Goal: Task Accomplishment & Management: Manage account settings

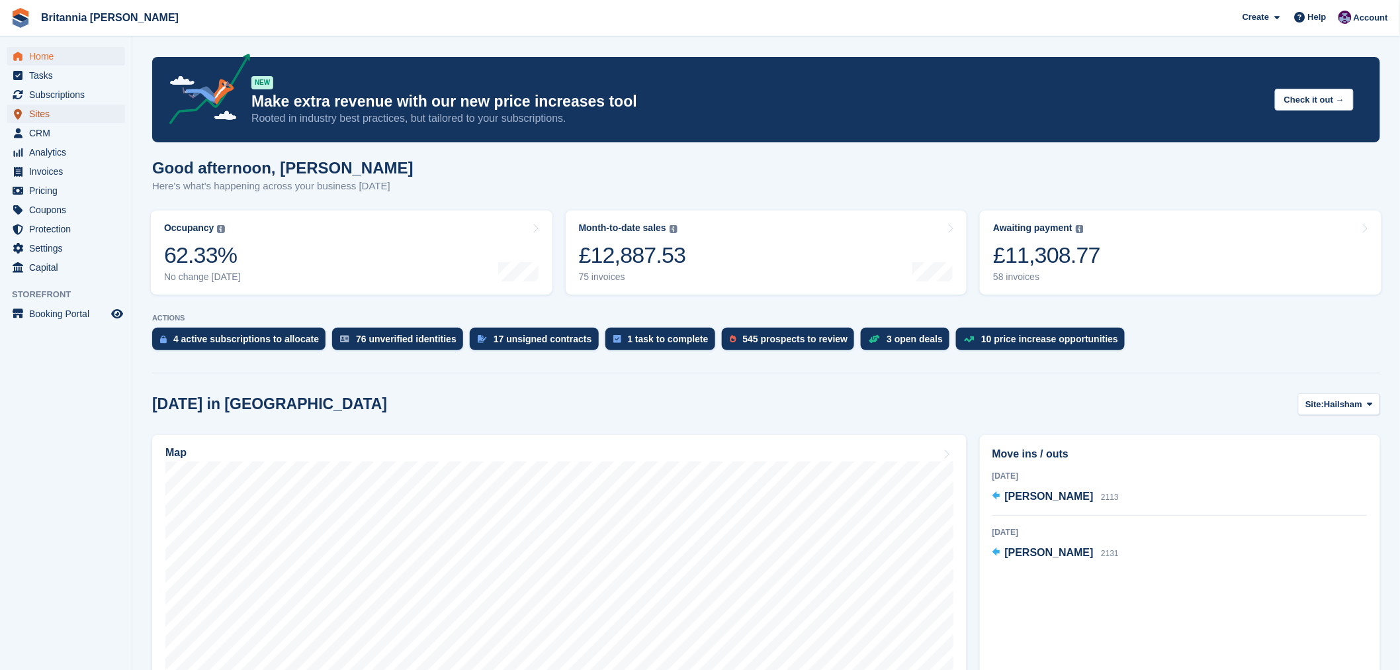
click at [32, 106] on span "Sites" at bounding box center [68, 114] width 79 height 19
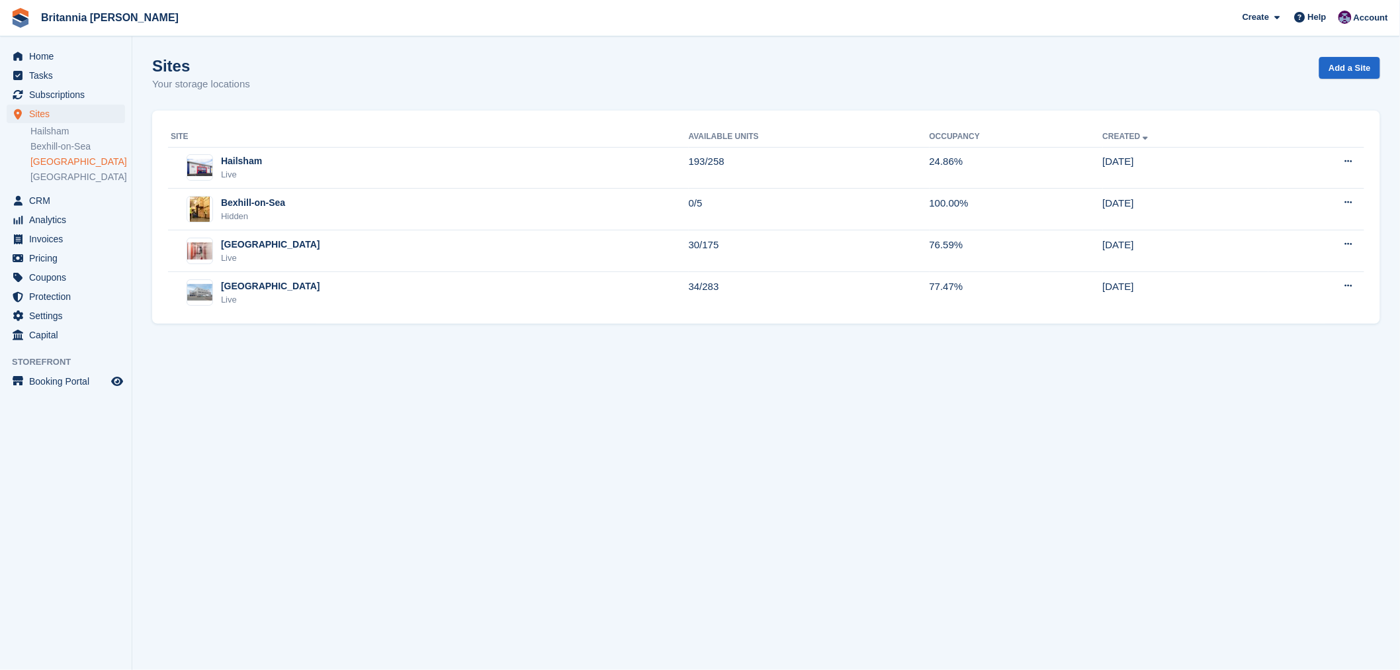
click at [47, 163] on link "[GEOGRAPHIC_DATA]" at bounding box center [77, 162] width 95 height 13
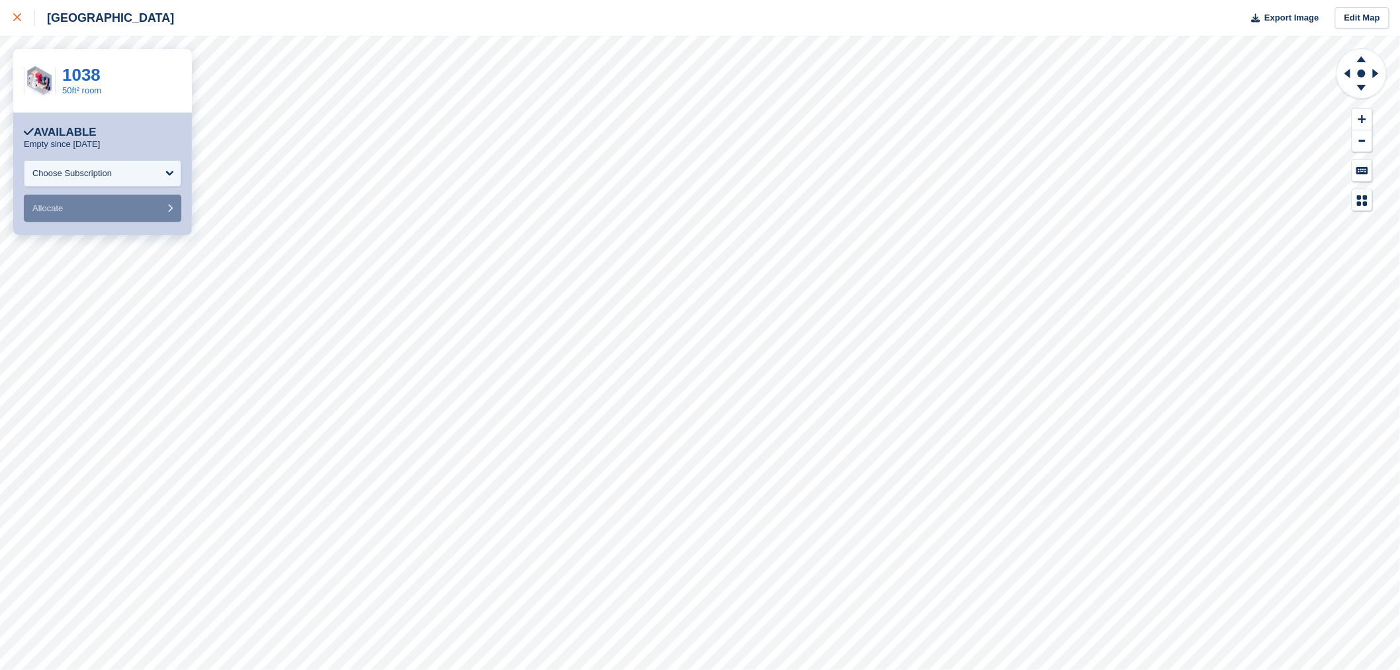
click at [16, 24] on div at bounding box center [24, 18] width 22 height 16
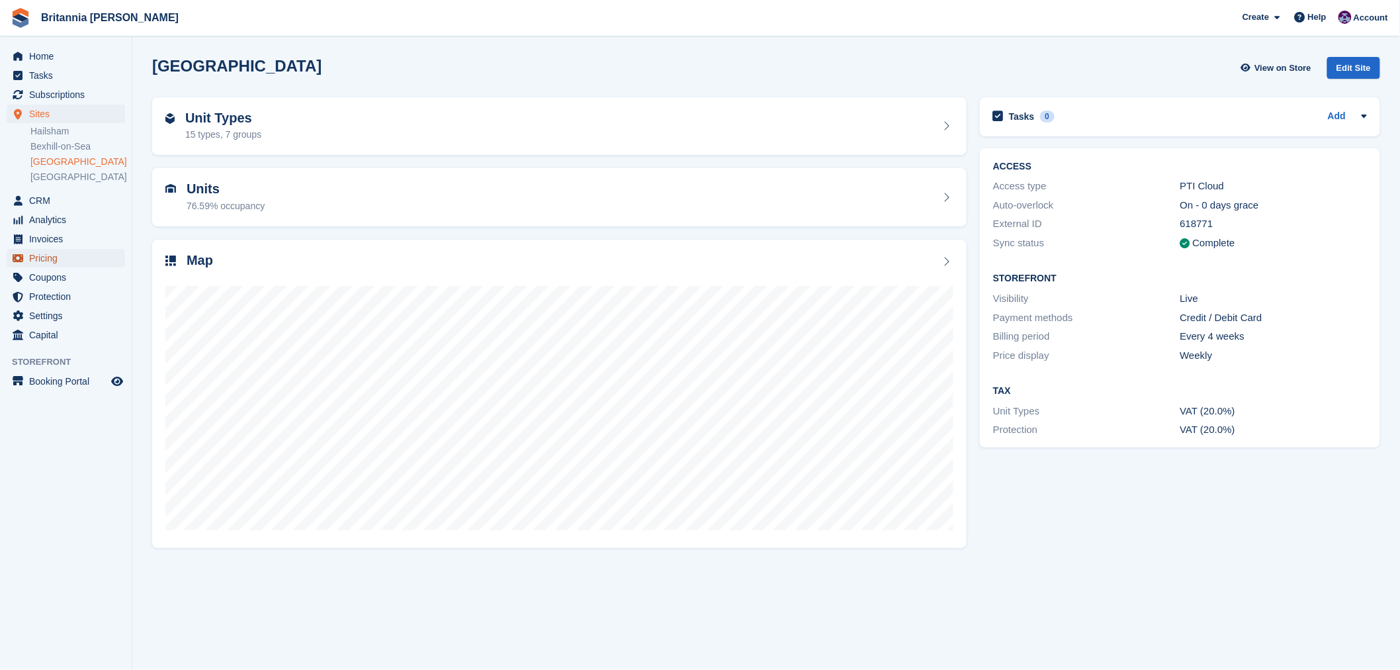
click at [57, 252] on span "Pricing" at bounding box center [68, 258] width 79 height 19
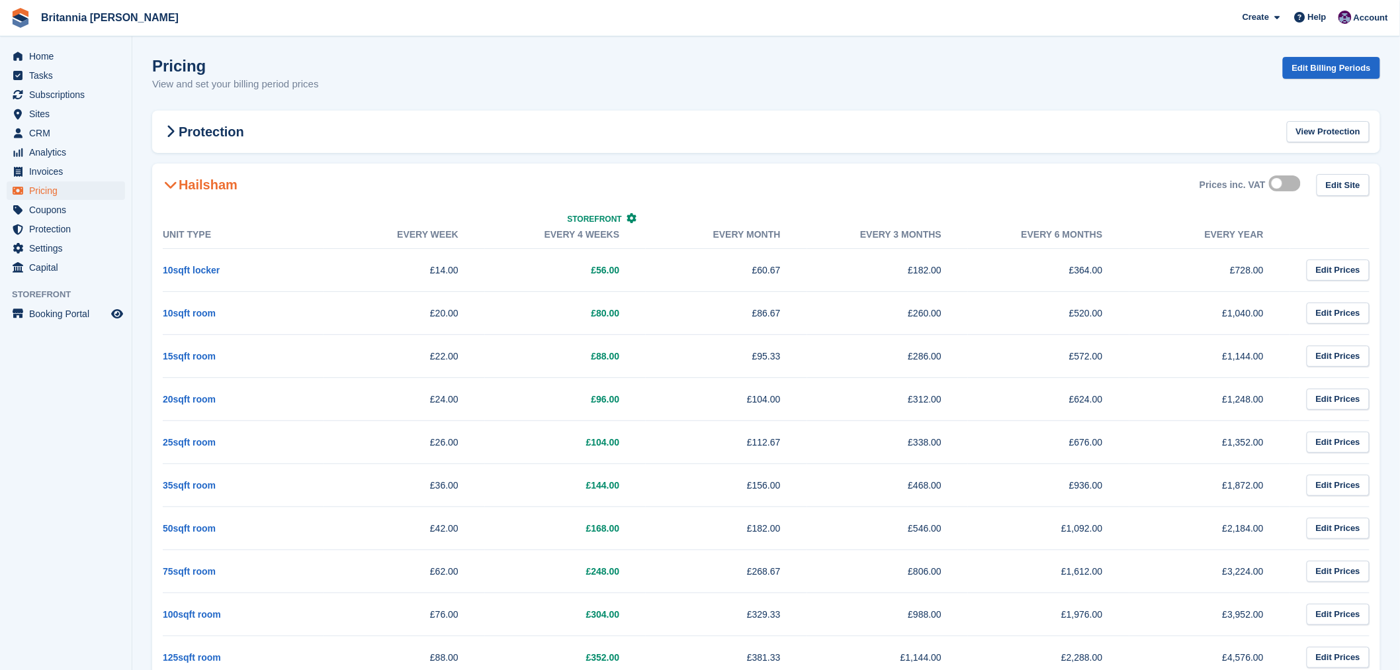
click at [167, 177] on span at bounding box center [171, 185] width 16 height 16
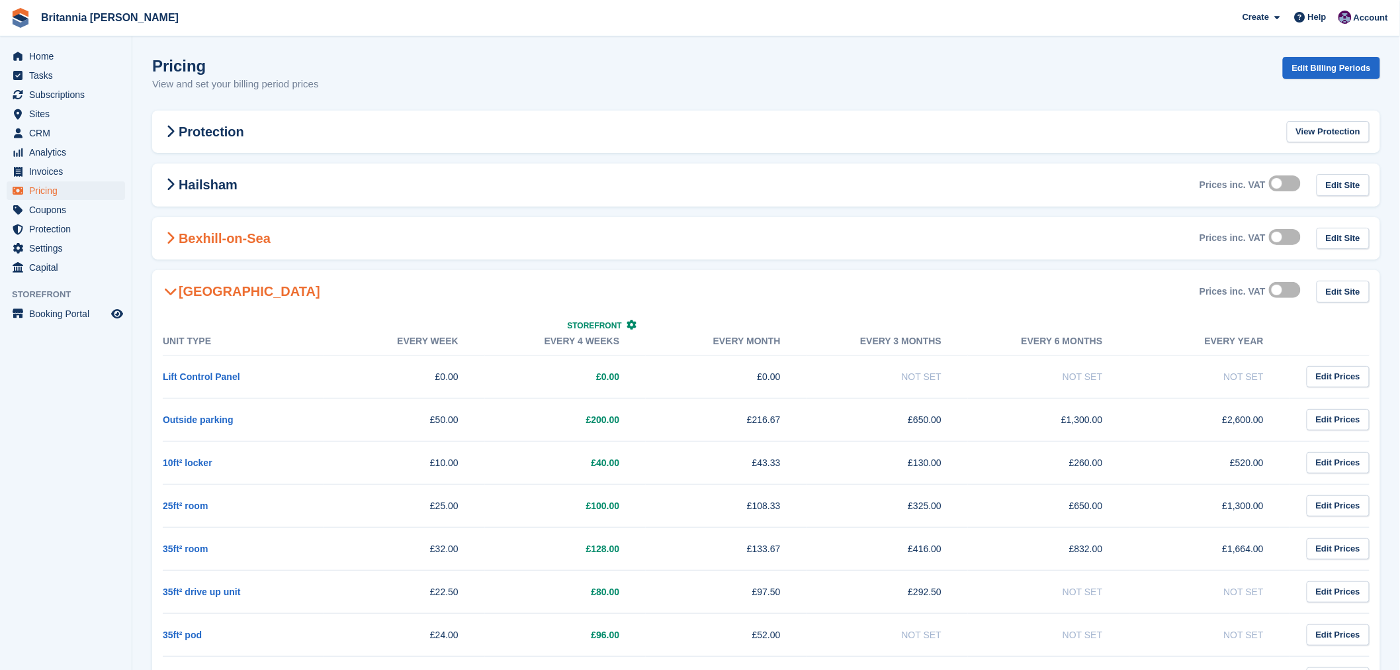
click at [174, 237] on icon at bounding box center [171, 238] width 9 height 13
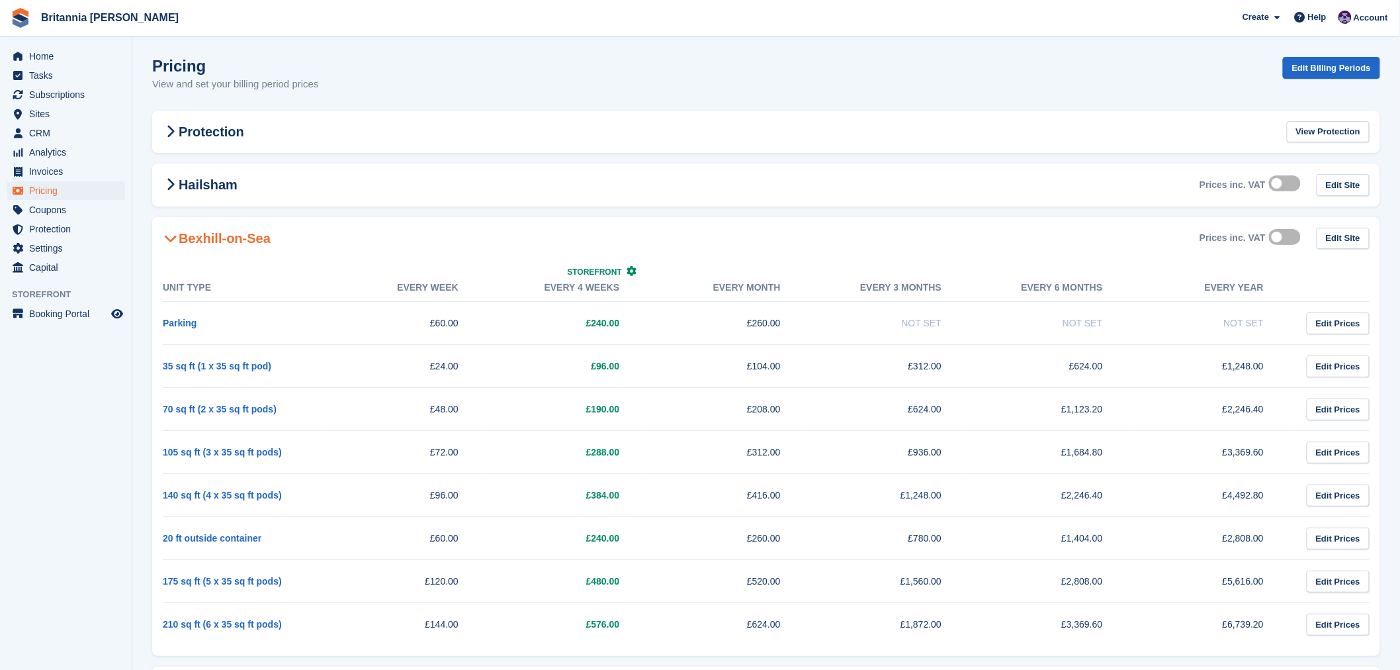
scroll to position [147, 0]
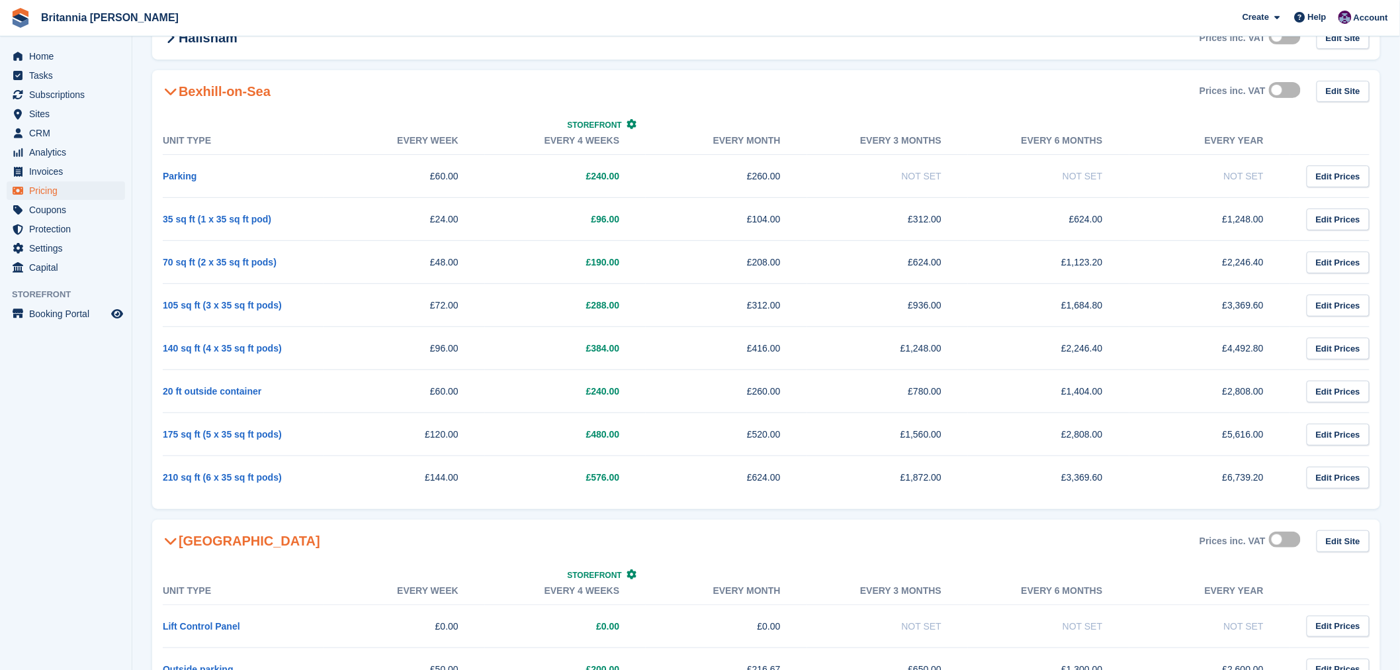
click at [173, 91] on icon at bounding box center [170, 91] width 13 height 13
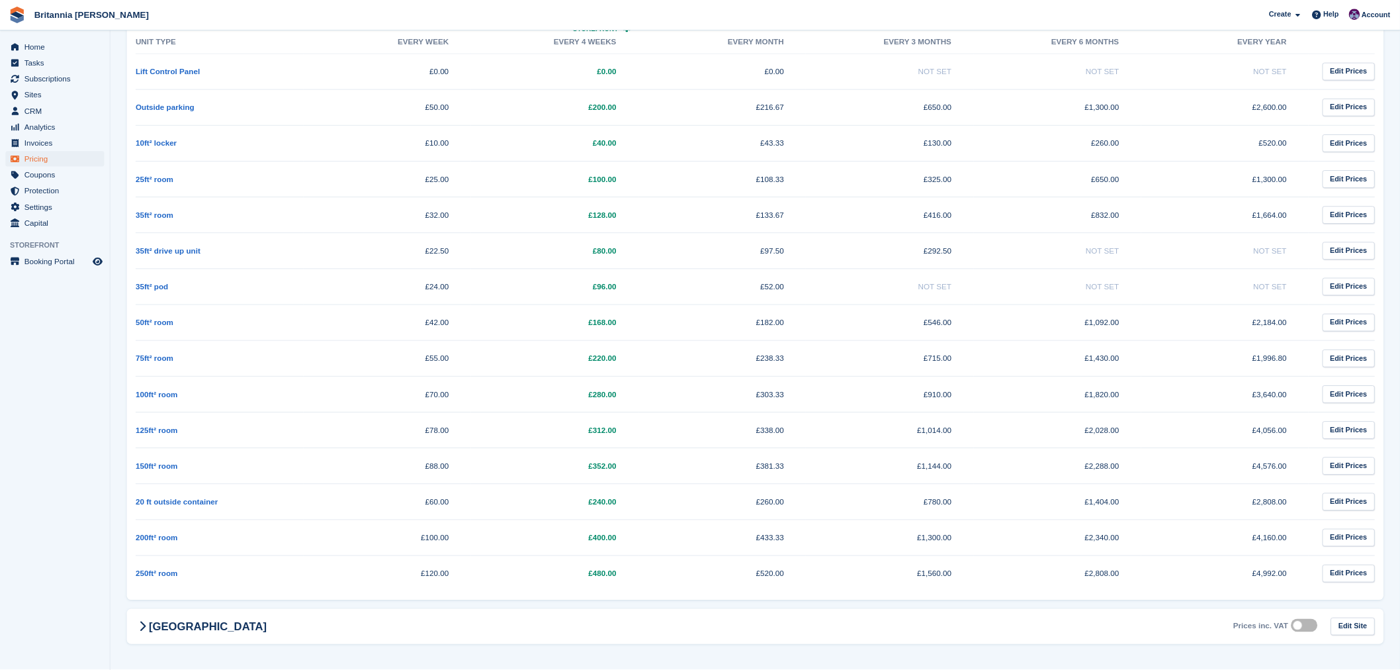
scroll to position [293, 0]
